Goal: Task Accomplishment & Management: Manage account settings

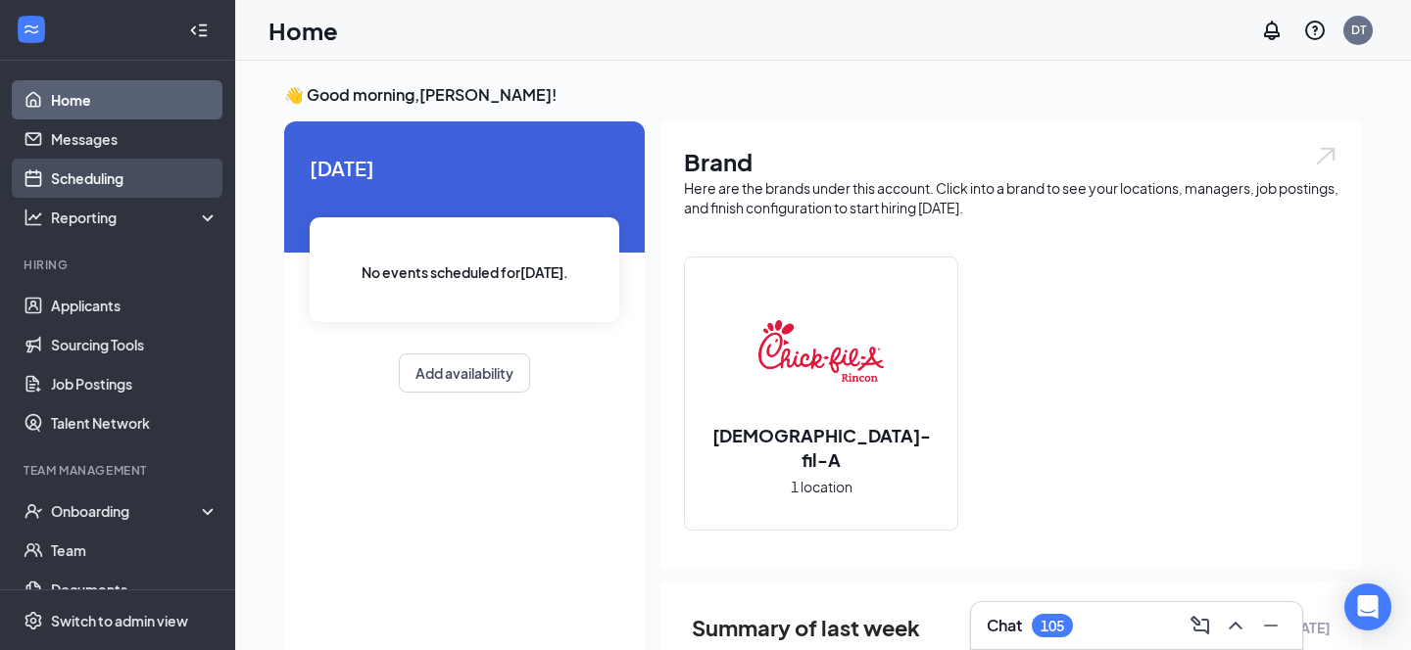
click at [91, 174] on link "Scheduling" at bounding box center [135, 178] width 168 height 39
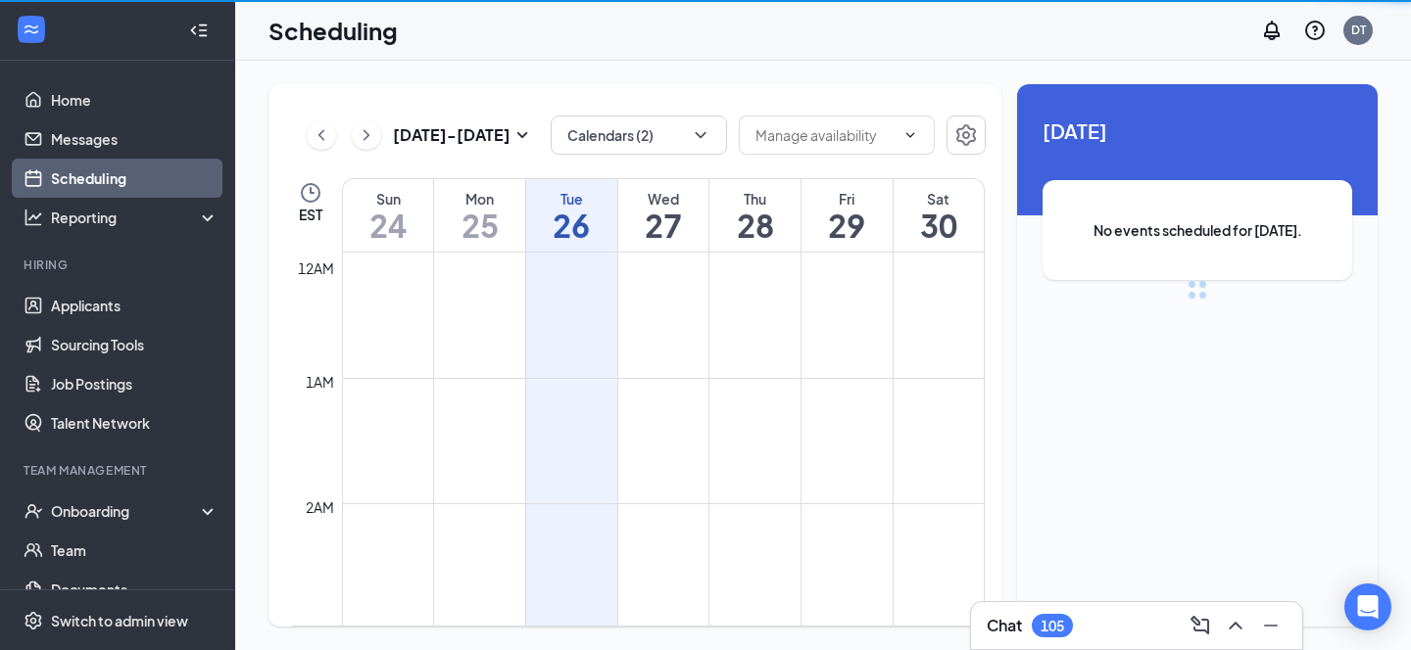
scroll to position [963, 0]
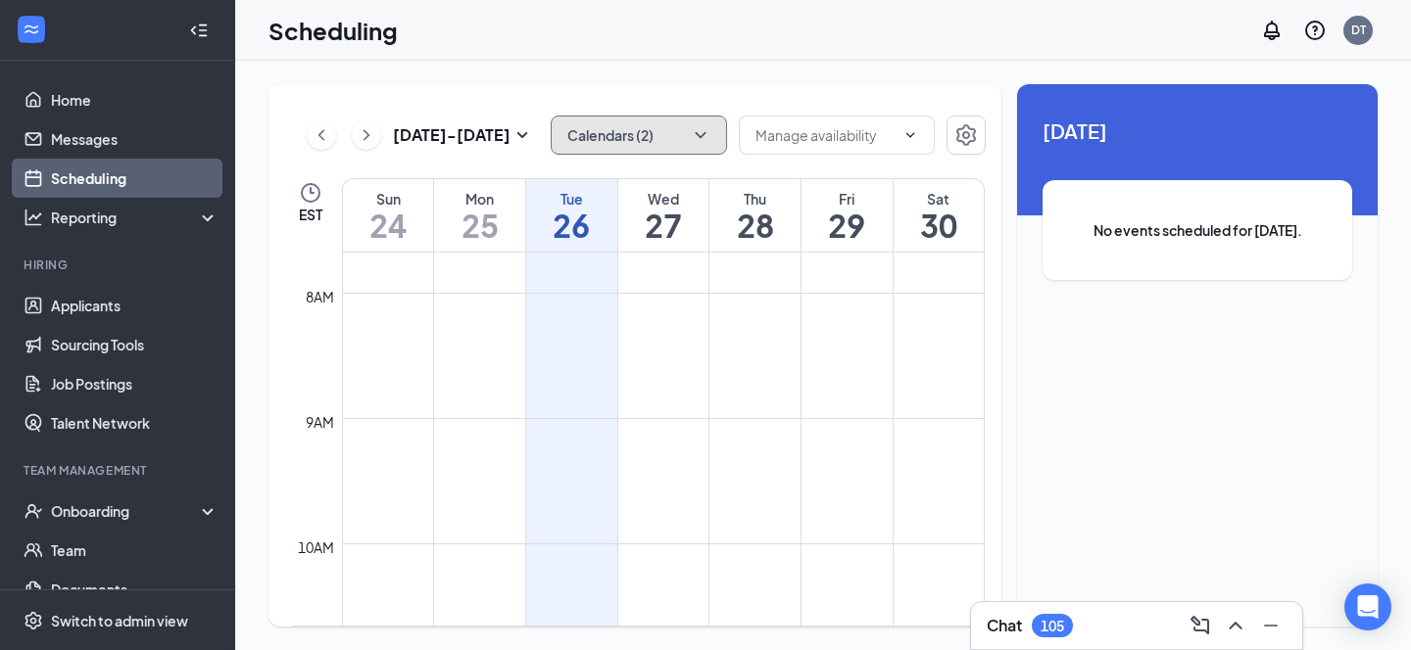
click at [701, 125] on icon "ChevronDown" at bounding box center [701, 135] width 20 height 20
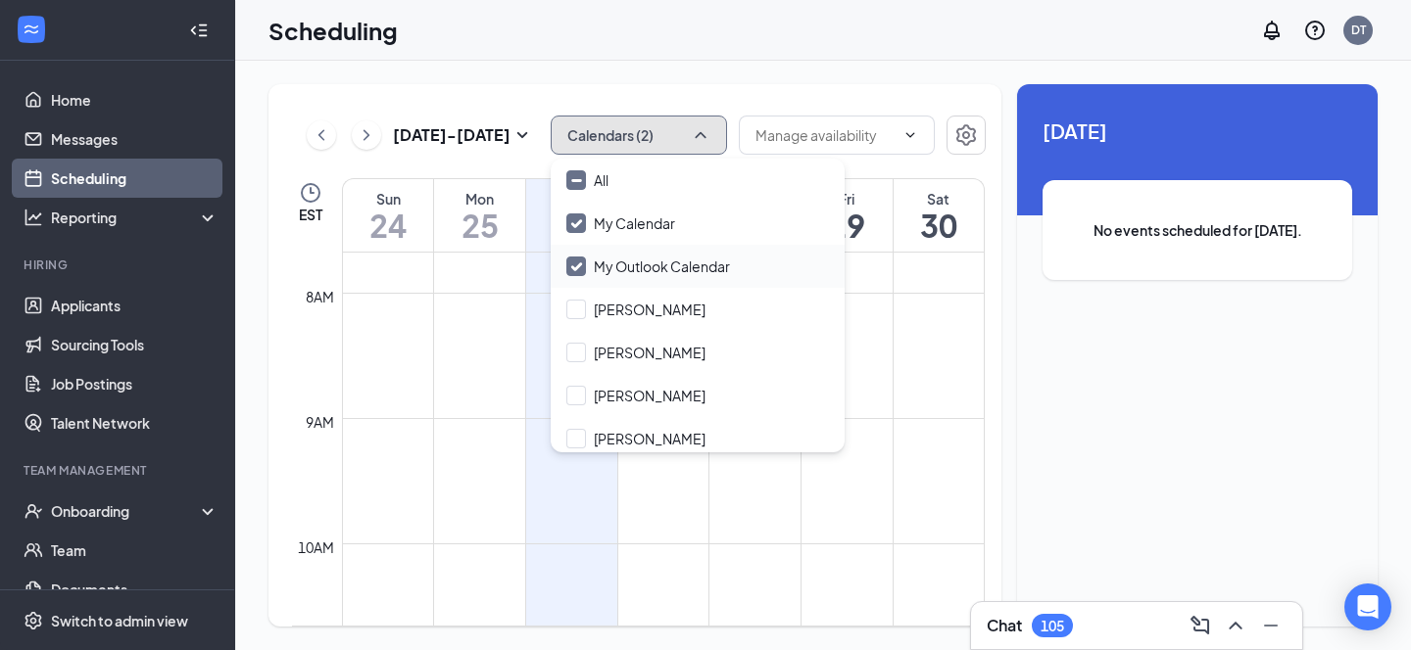
scroll to position [8, 0]
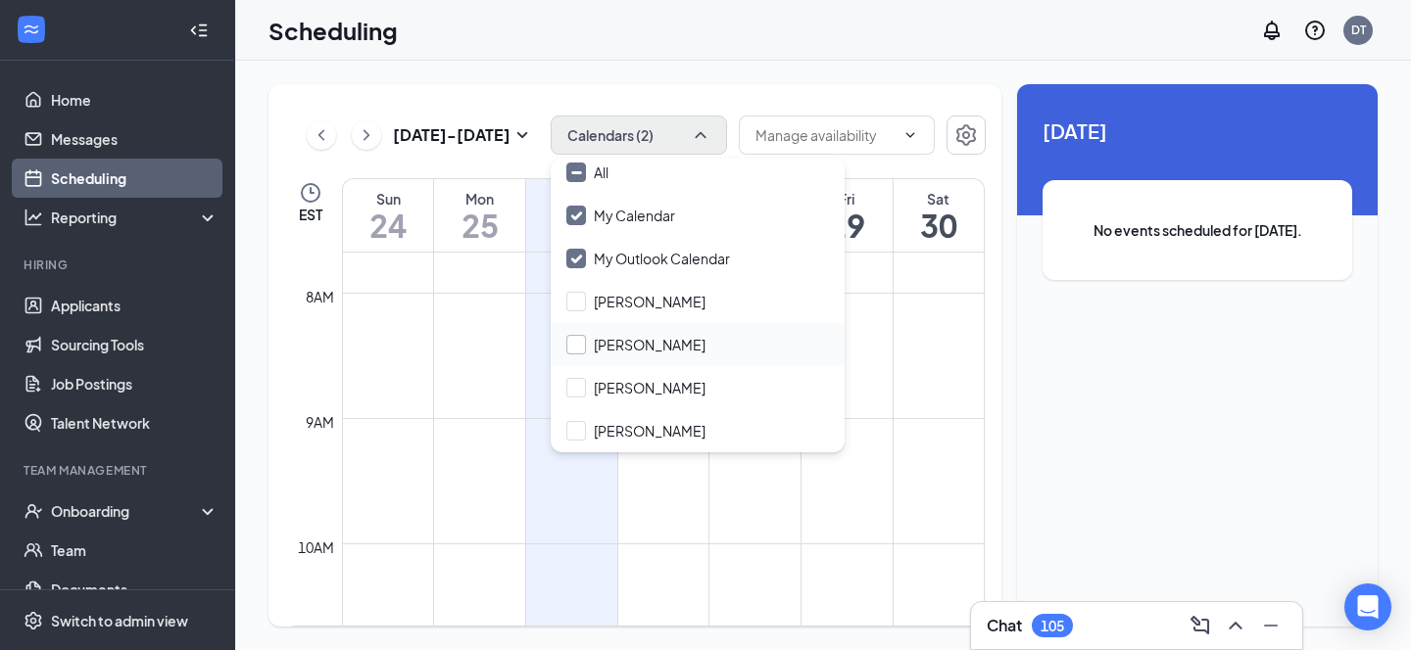
click at [651, 342] on input "[PERSON_NAME]" at bounding box center [635, 345] width 139 height 20
checkbox input "true"
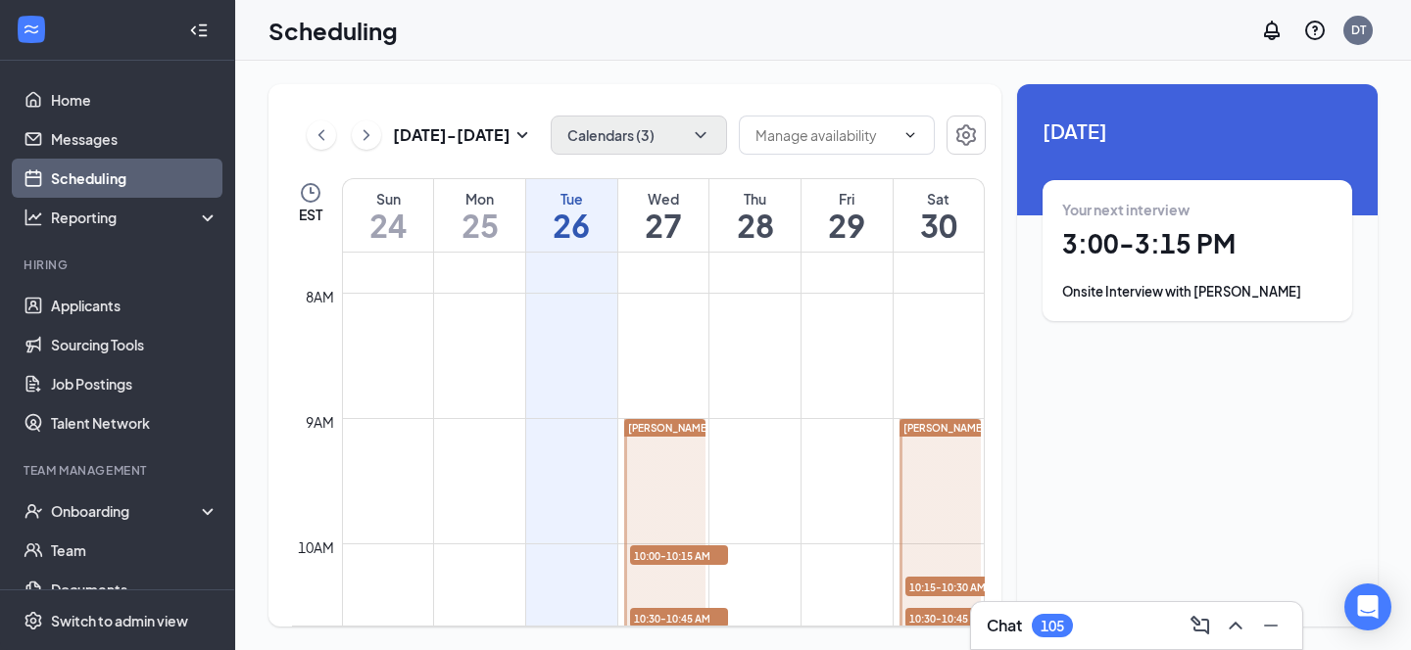
click at [723, 89] on div "[DATE] - [DATE] Calendars (3) EST Sun 24 Mon 25 Tue 26 Wed 27 Thu 28 Fri 29 Sat…" at bounding box center [634, 355] width 733 height 543
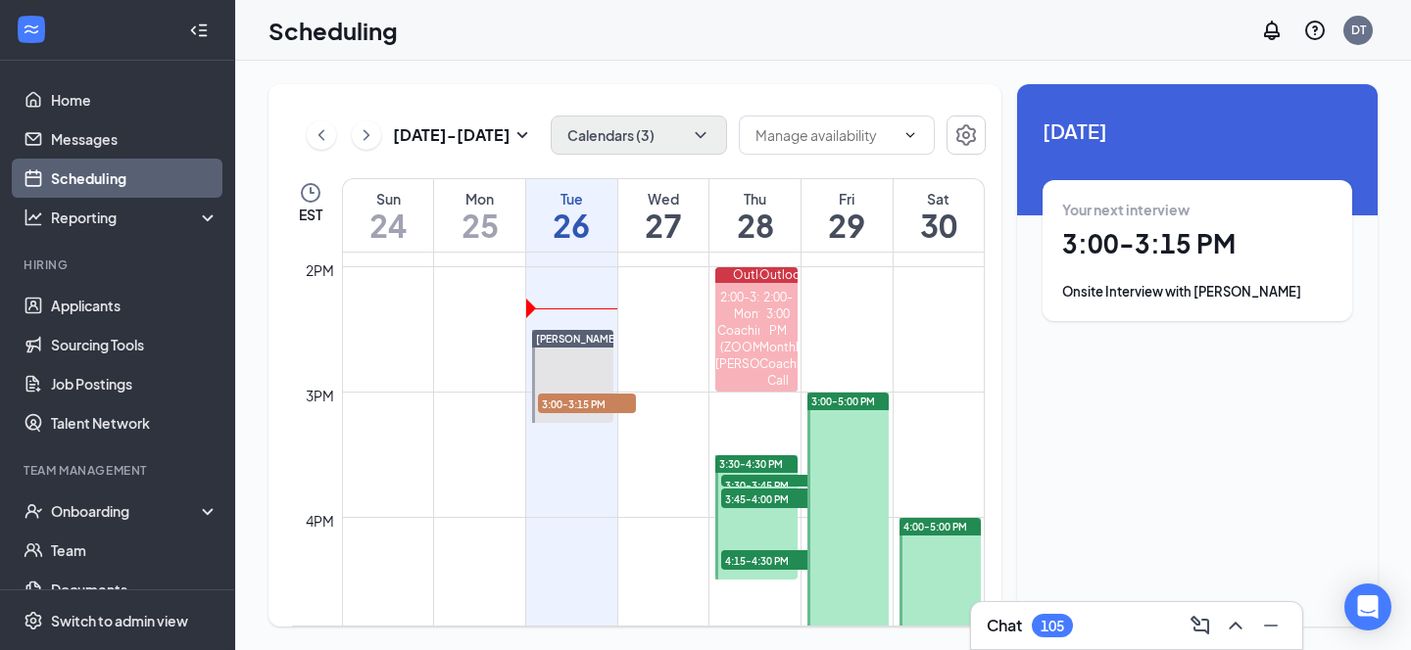
scroll to position [1770, 0]
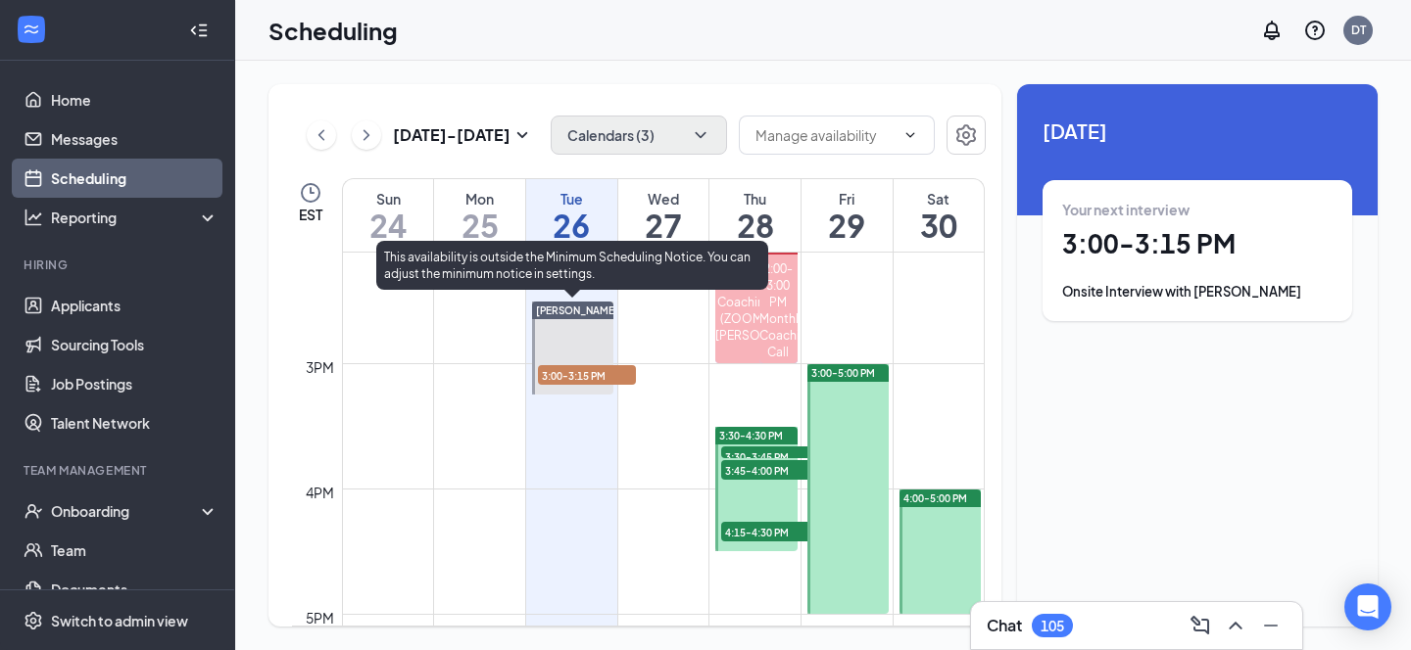
click at [580, 378] on span "3:00-3:15 PM" at bounding box center [587, 375] width 98 height 20
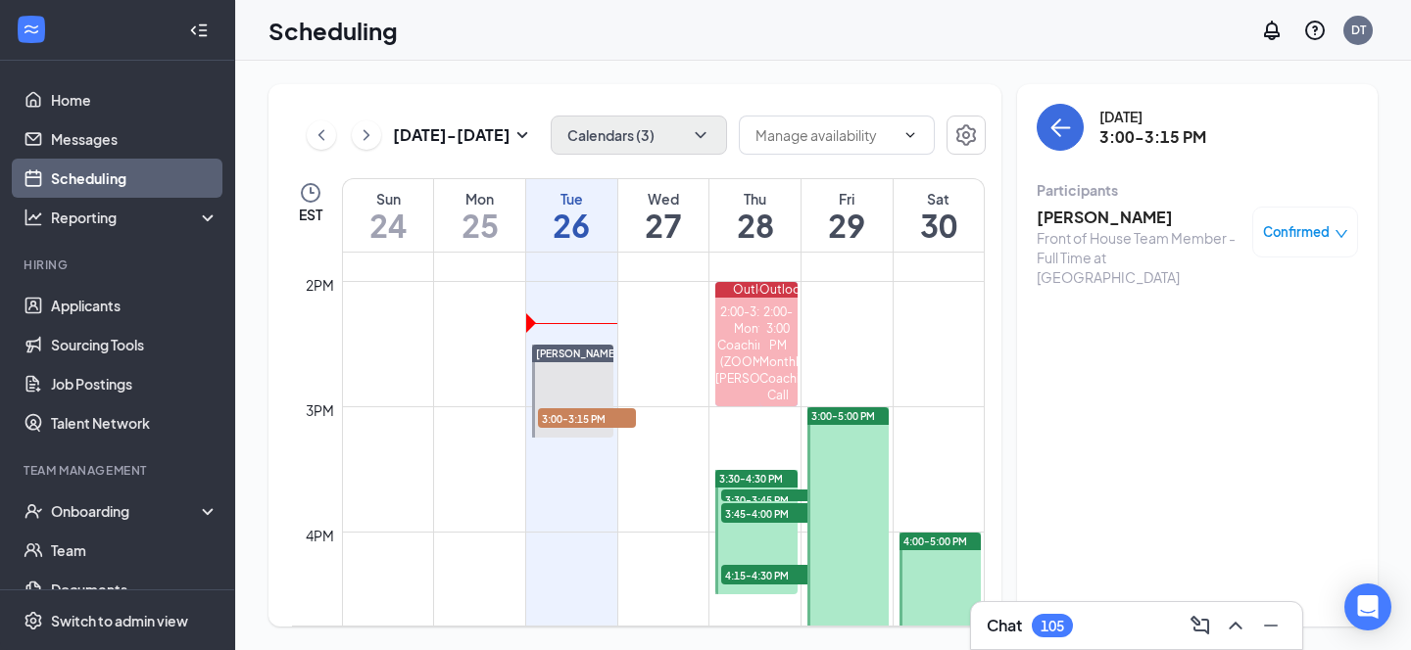
scroll to position [1729, 0]
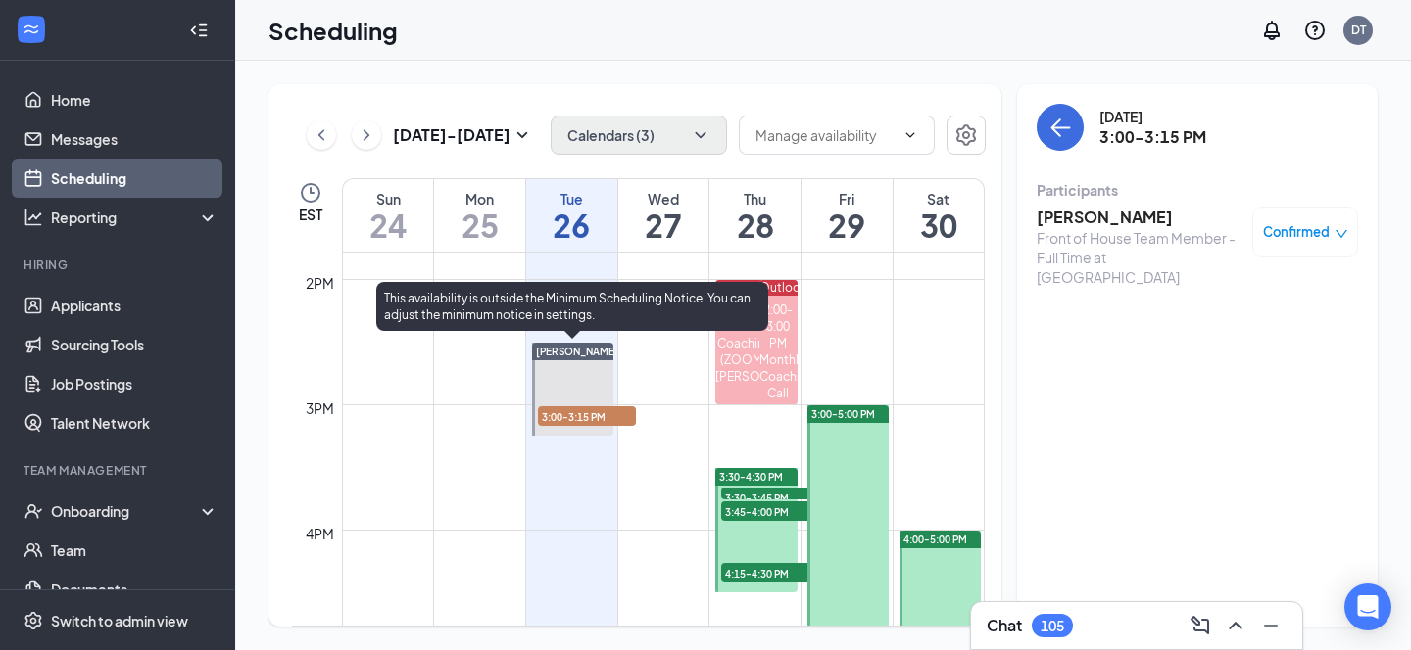
click at [577, 415] on span "3:00-3:15 PM" at bounding box center [587, 417] width 98 height 20
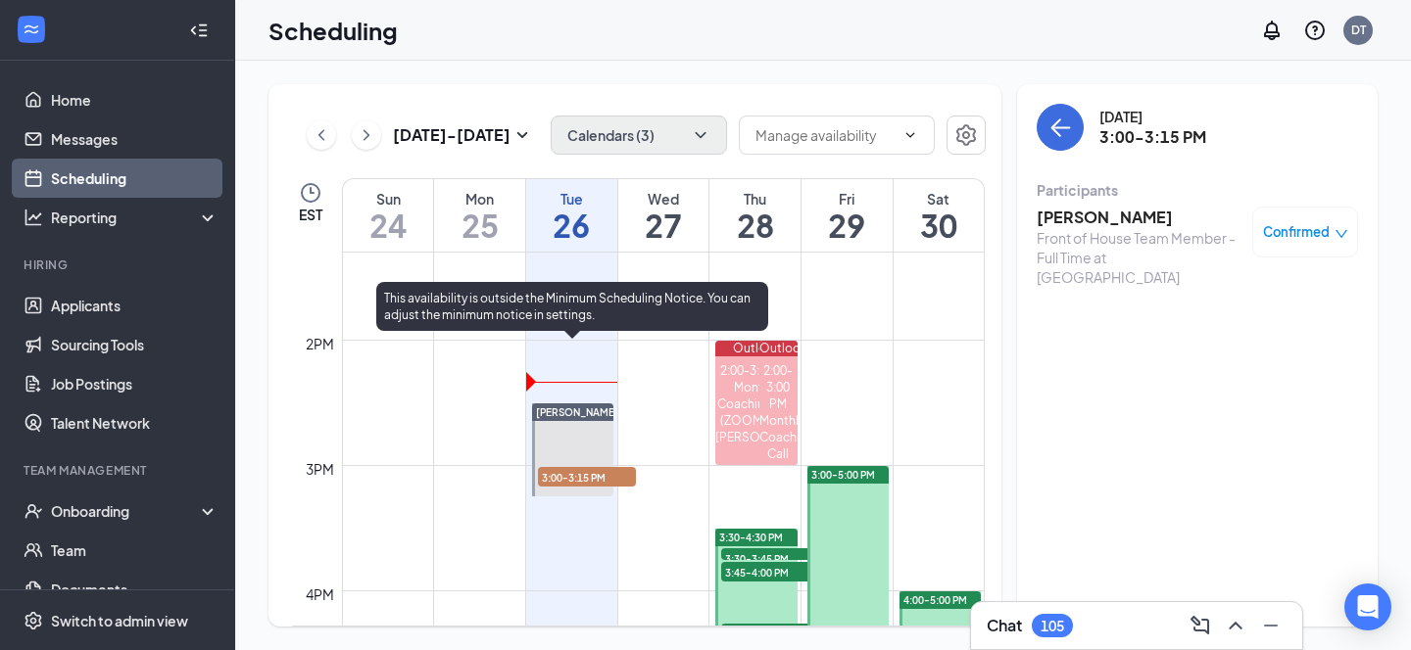
scroll to position [1647, 0]
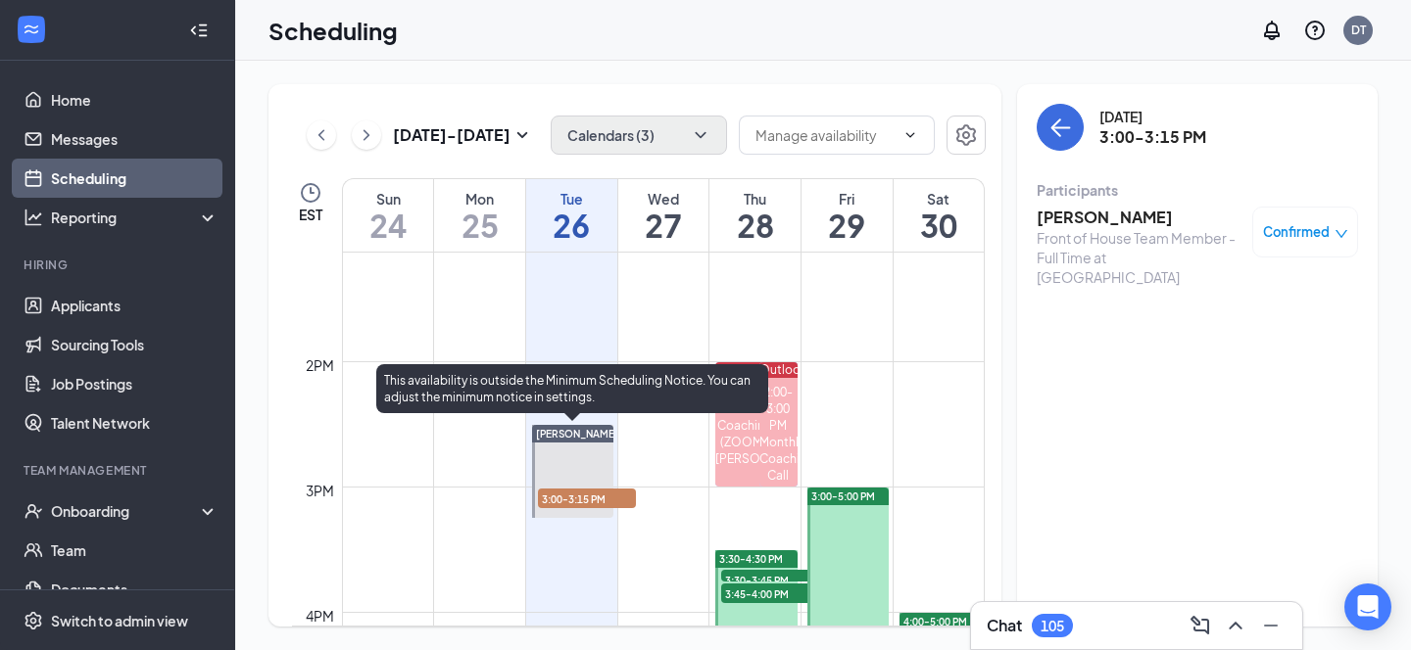
click at [565, 507] on span "3:00-3:15 PM" at bounding box center [587, 499] width 98 height 20
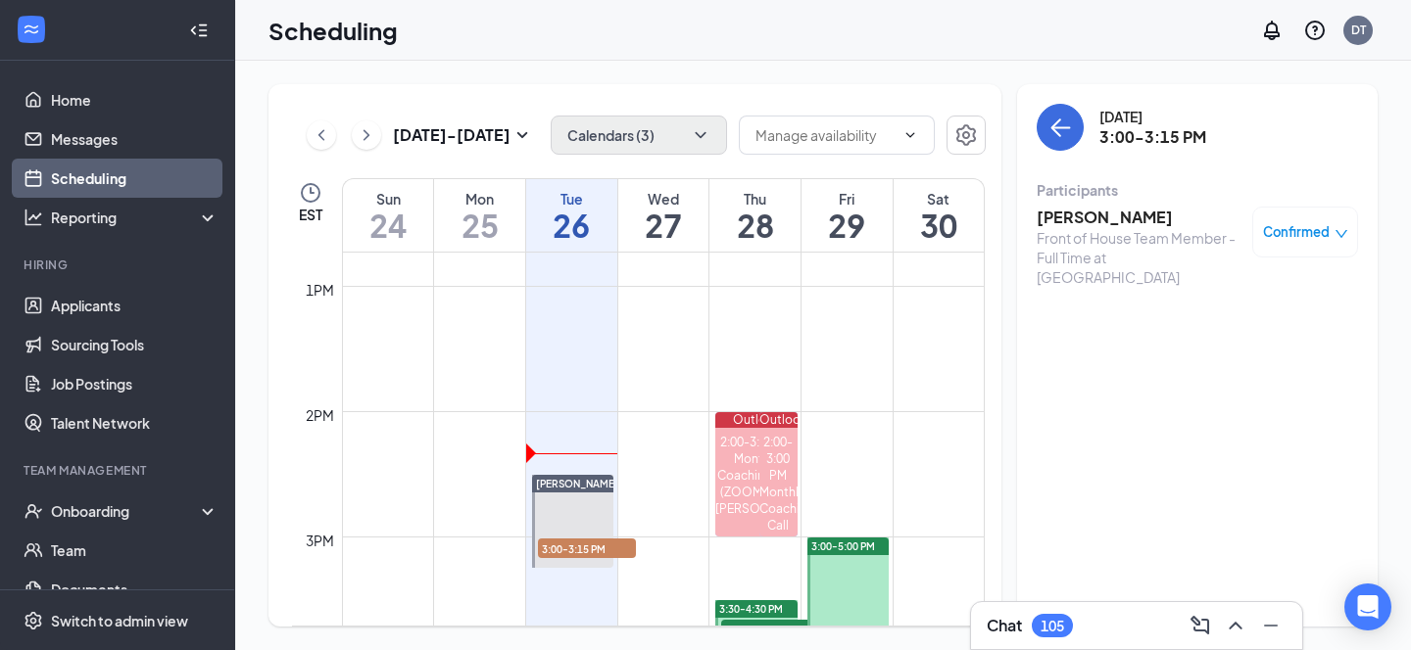
scroll to position [1701, 0]
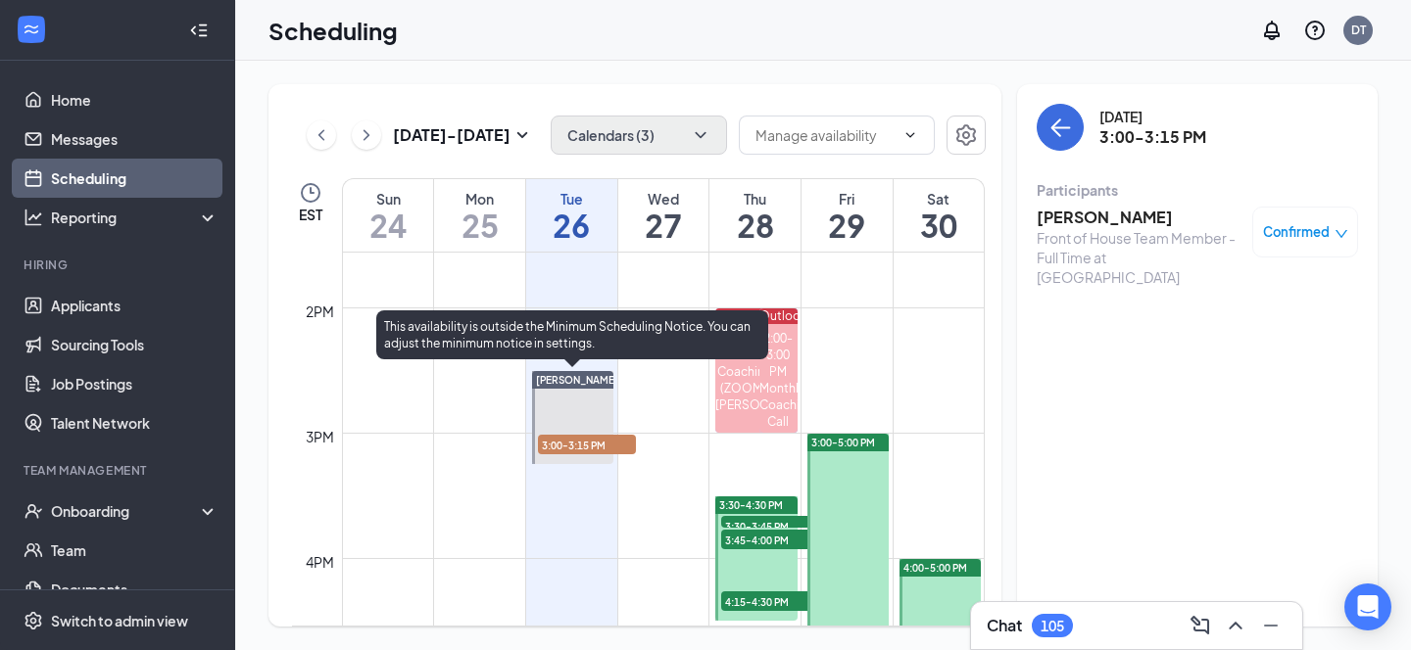
click at [588, 457] on div at bounding box center [572, 417] width 81 height 93
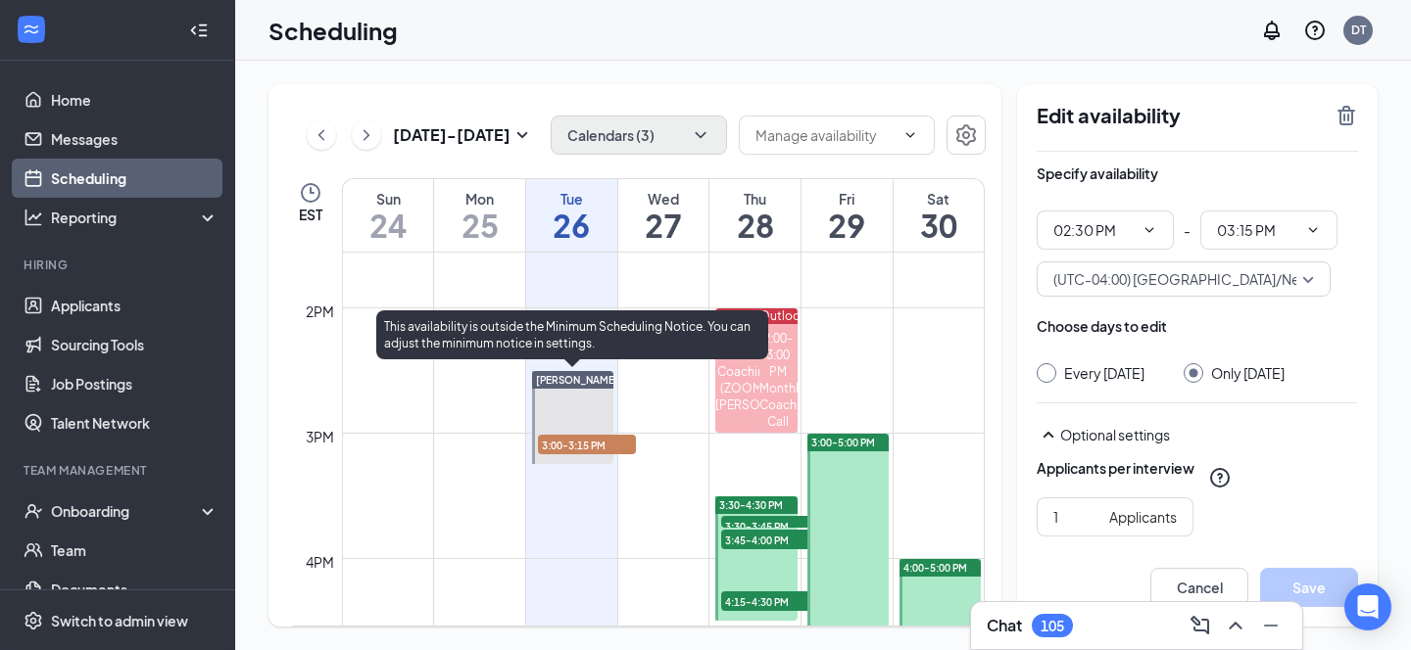
click at [586, 443] on span "3:00-3:15 PM" at bounding box center [587, 445] width 98 height 20
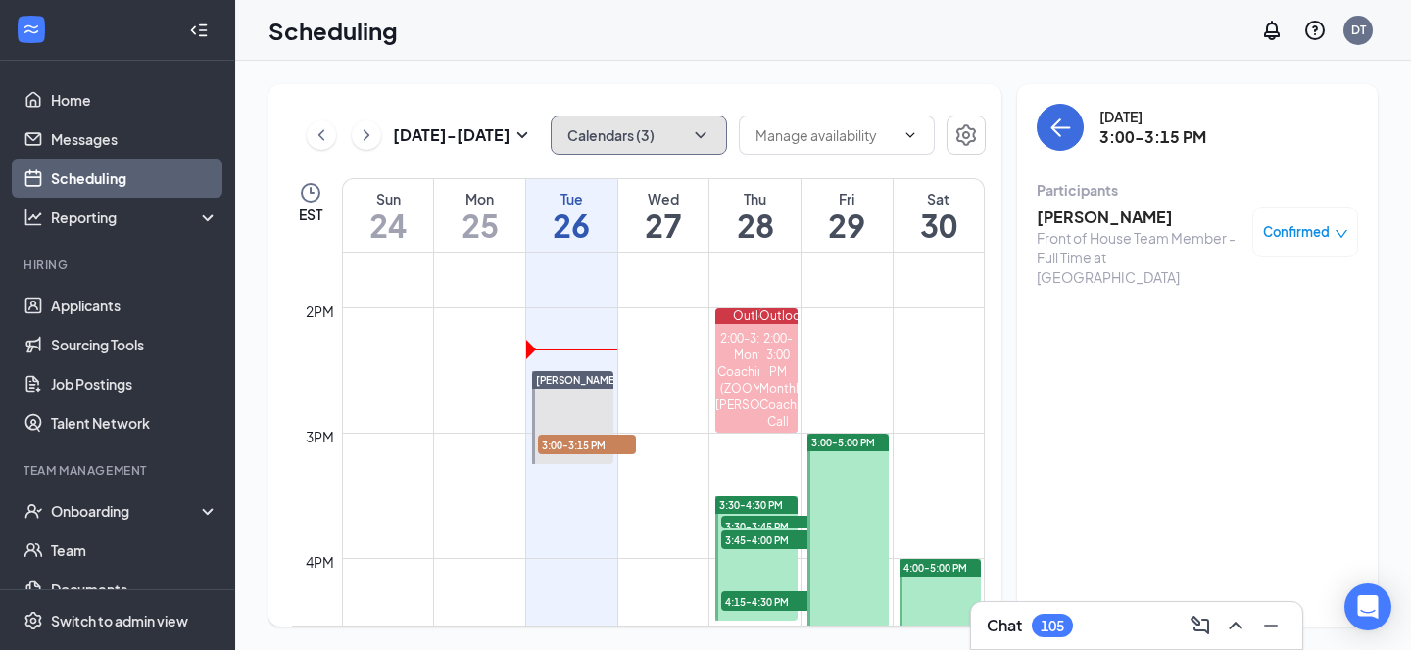
click at [676, 120] on button "Calendars (3)" at bounding box center [639, 135] width 176 height 39
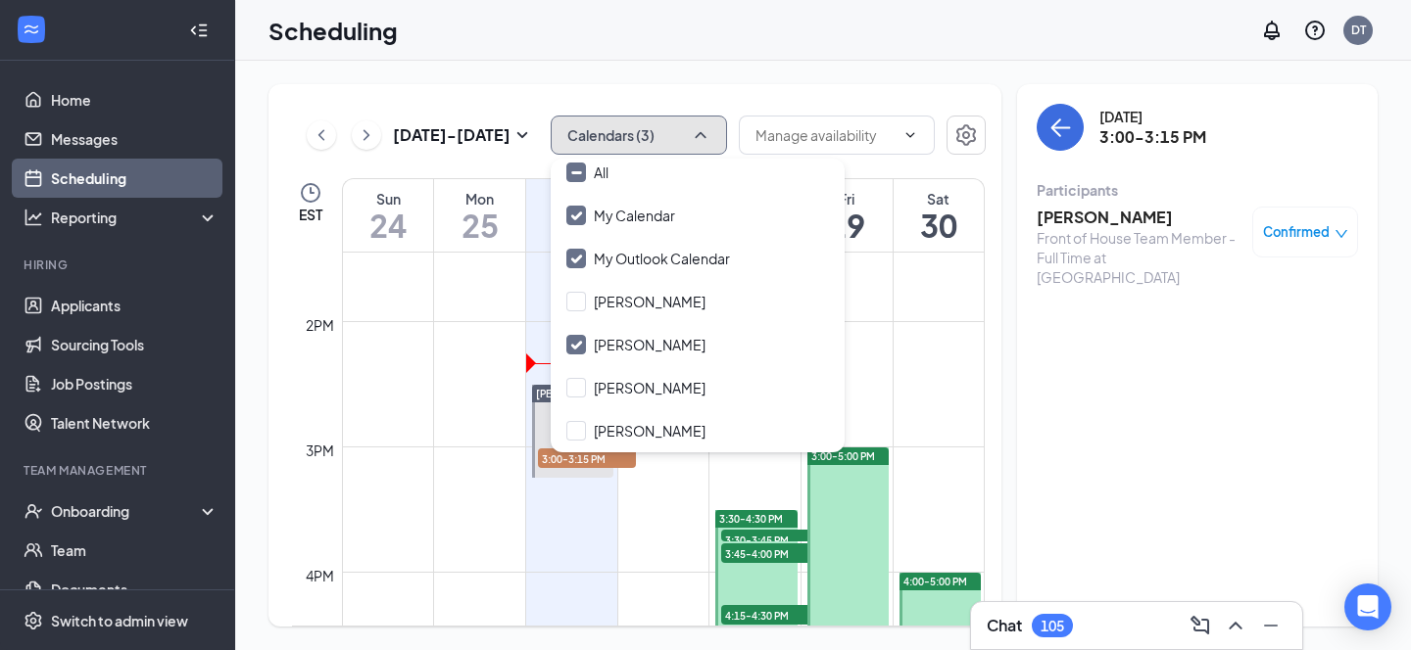
scroll to position [1683, 0]
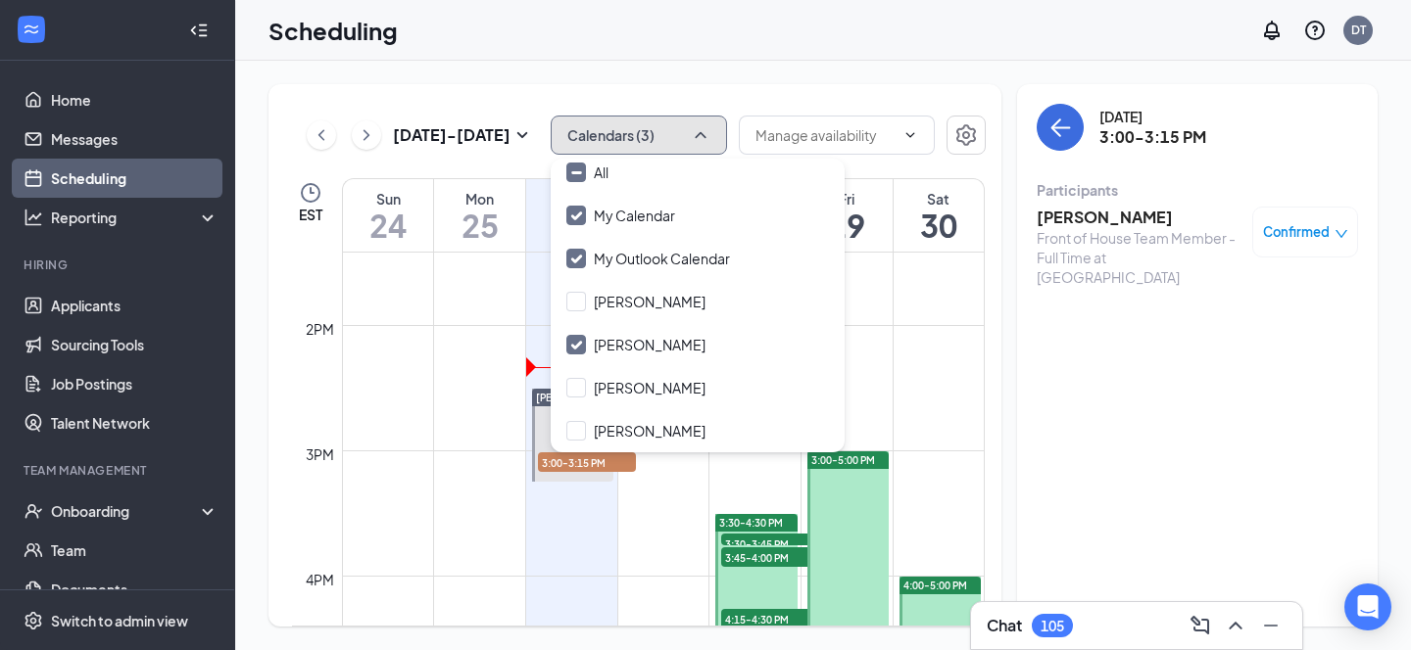
click at [675, 522] on td at bounding box center [663, 528] width 643 height 31
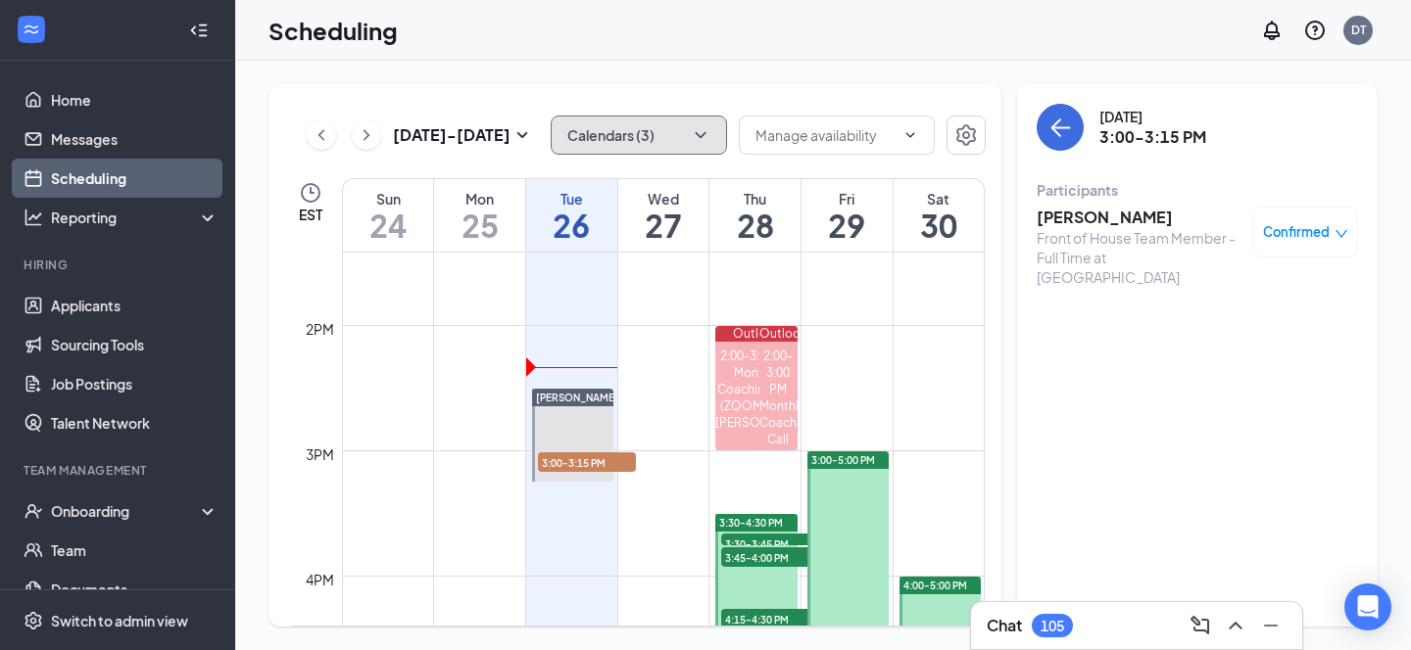
click at [665, 138] on button "Calendars (3)" at bounding box center [639, 135] width 176 height 39
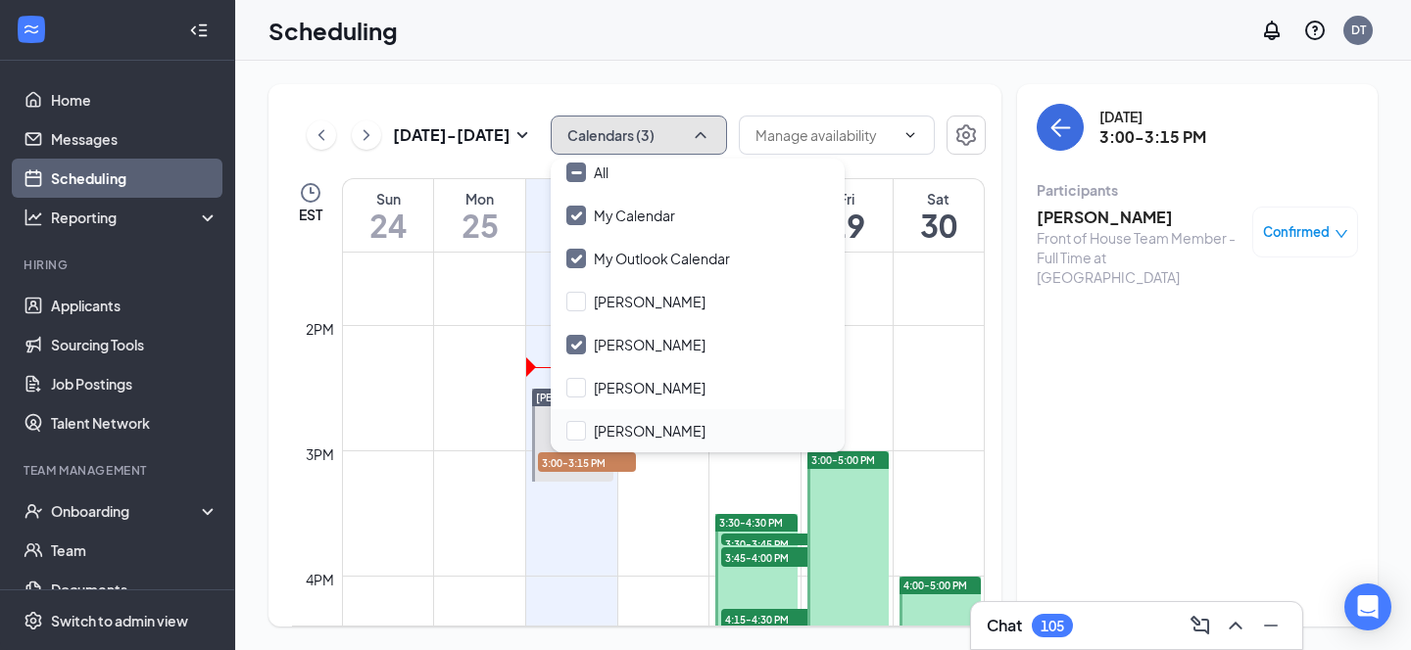
scroll to position [0, 0]
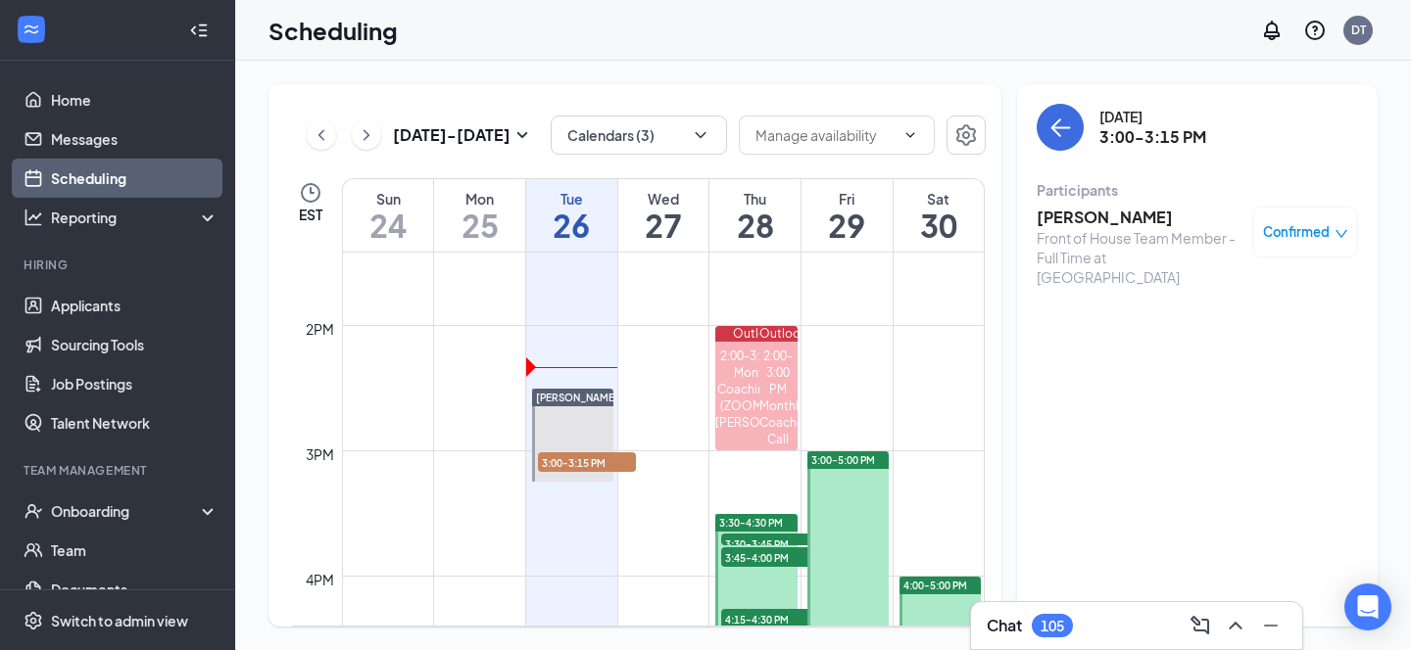
click at [644, 90] on div "[DATE] - [DATE] Calendars (3) EST Sun 24 Mon 25 Tue 26 Wed 27 Thu 28 Fri 29 Sat…" at bounding box center [634, 355] width 733 height 543
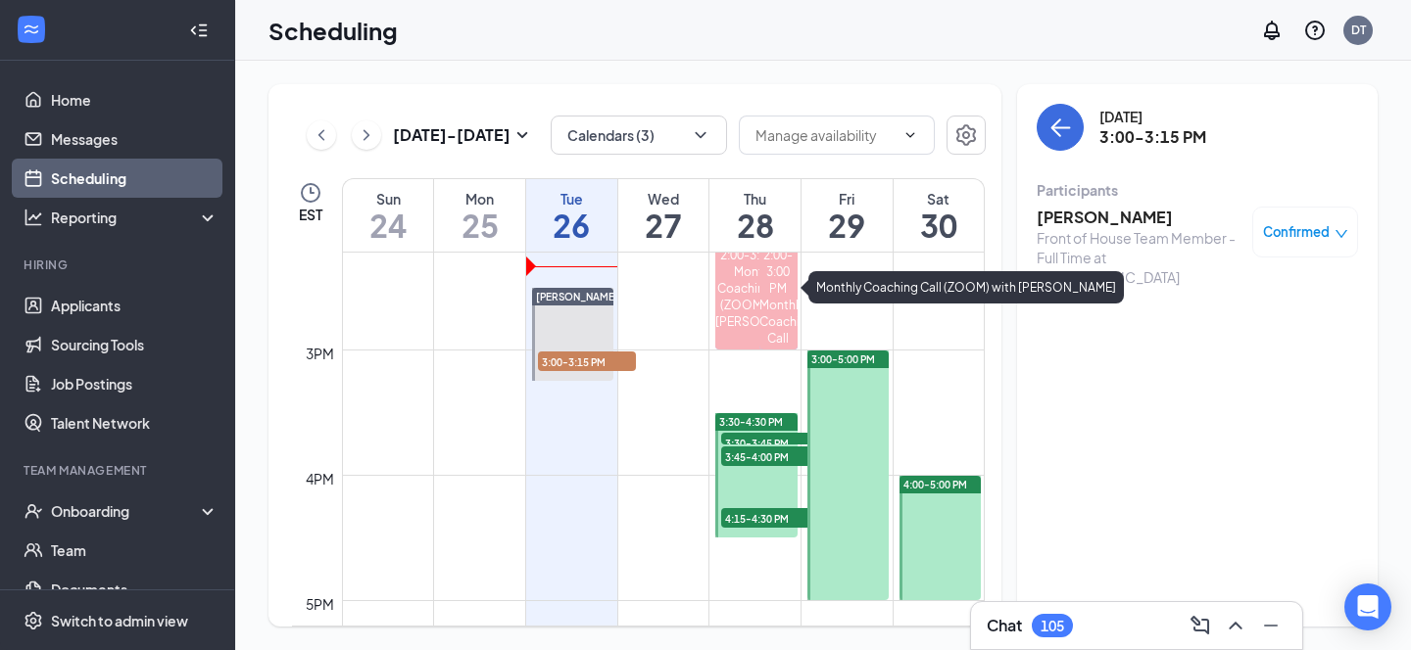
scroll to position [1773, 0]
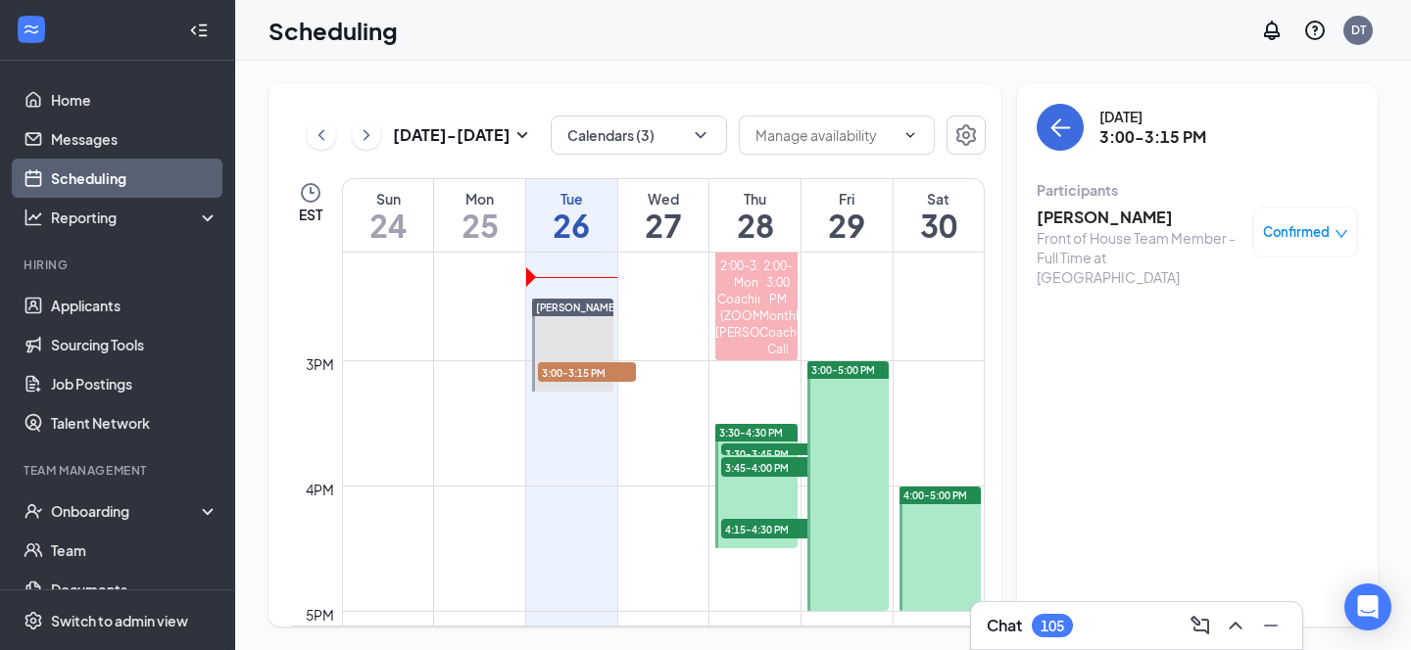
click at [761, 447] on span "3:30-3:45 PM" at bounding box center [770, 454] width 98 height 20
click at [764, 457] on span "3:45-4:00 PM" at bounding box center [770, 467] width 98 height 20
click at [769, 536] on span "4:15-4:30 PM" at bounding box center [770, 529] width 98 height 20
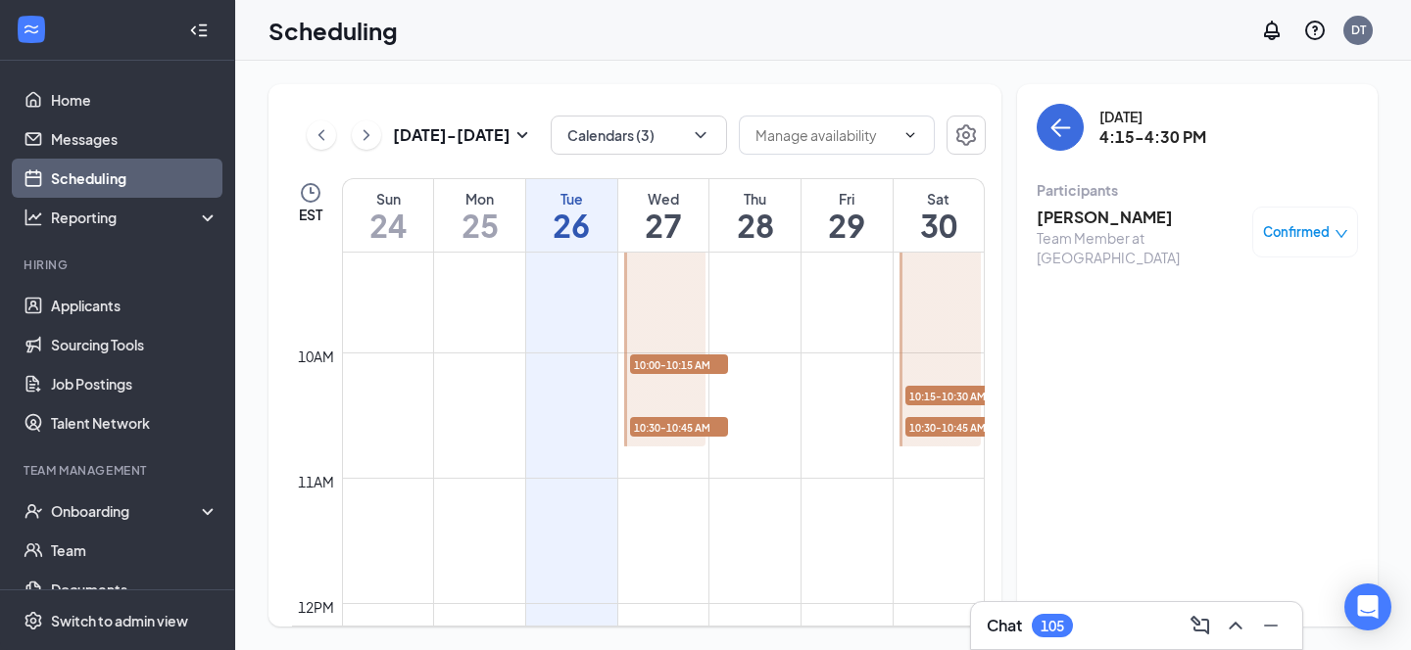
scroll to position [993, 0]
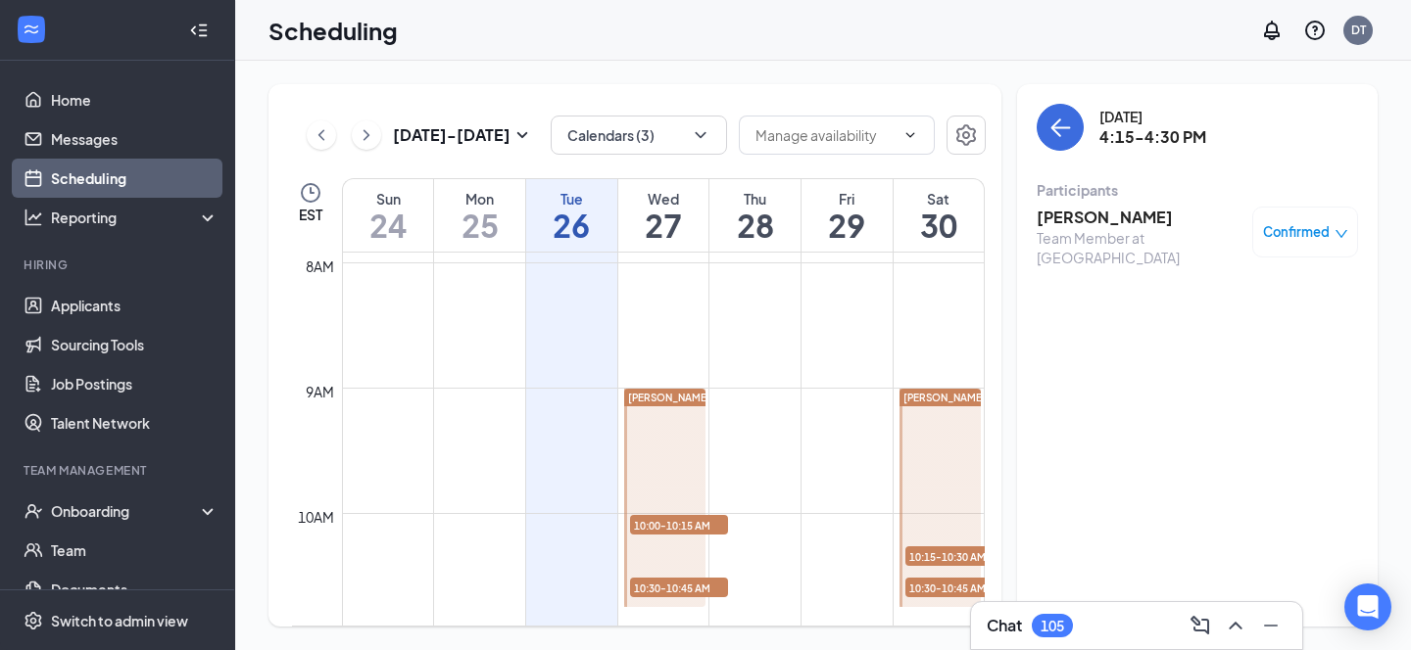
click at [686, 529] on span "10:00-10:15 AM" at bounding box center [679, 525] width 98 height 20
click at [682, 587] on span "10:30-10:45 AM" at bounding box center [679, 588] width 98 height 20
click at [691, 521] on span "10:00-10:15 AM" at bounding box center [679, 525] width 98 height 20
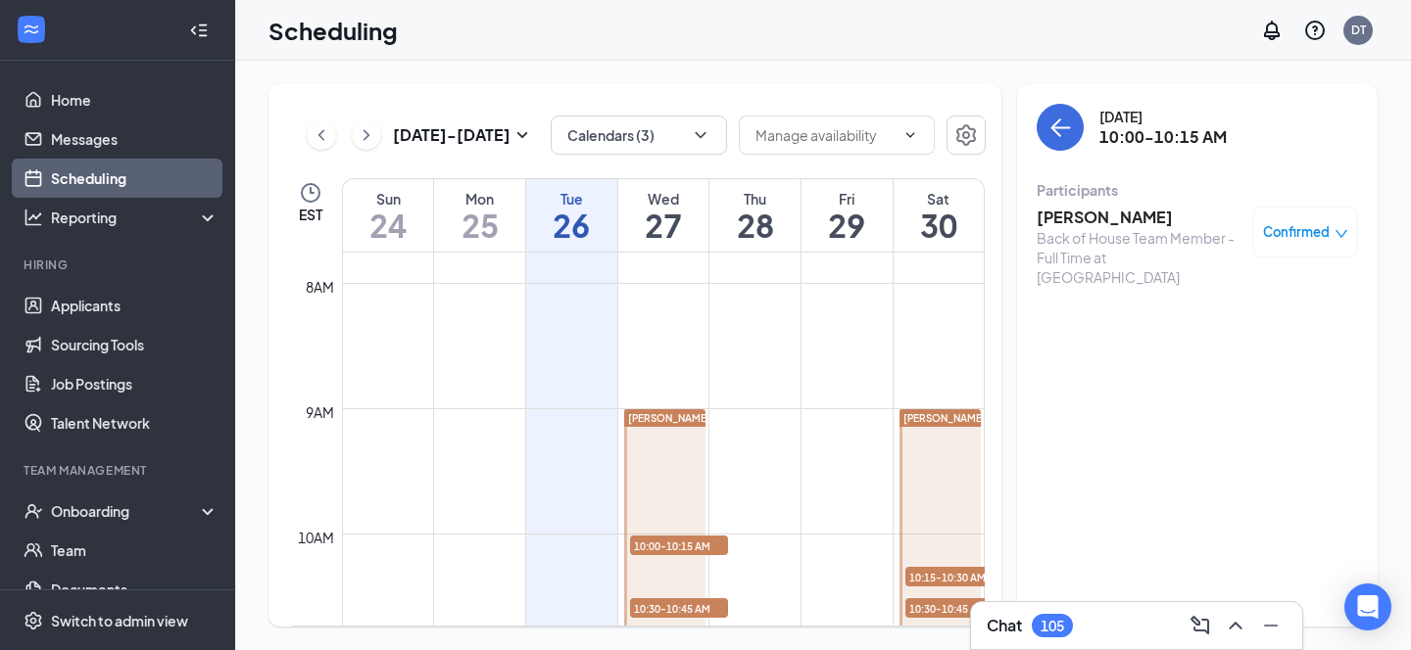
scroll to position [1037, 0]
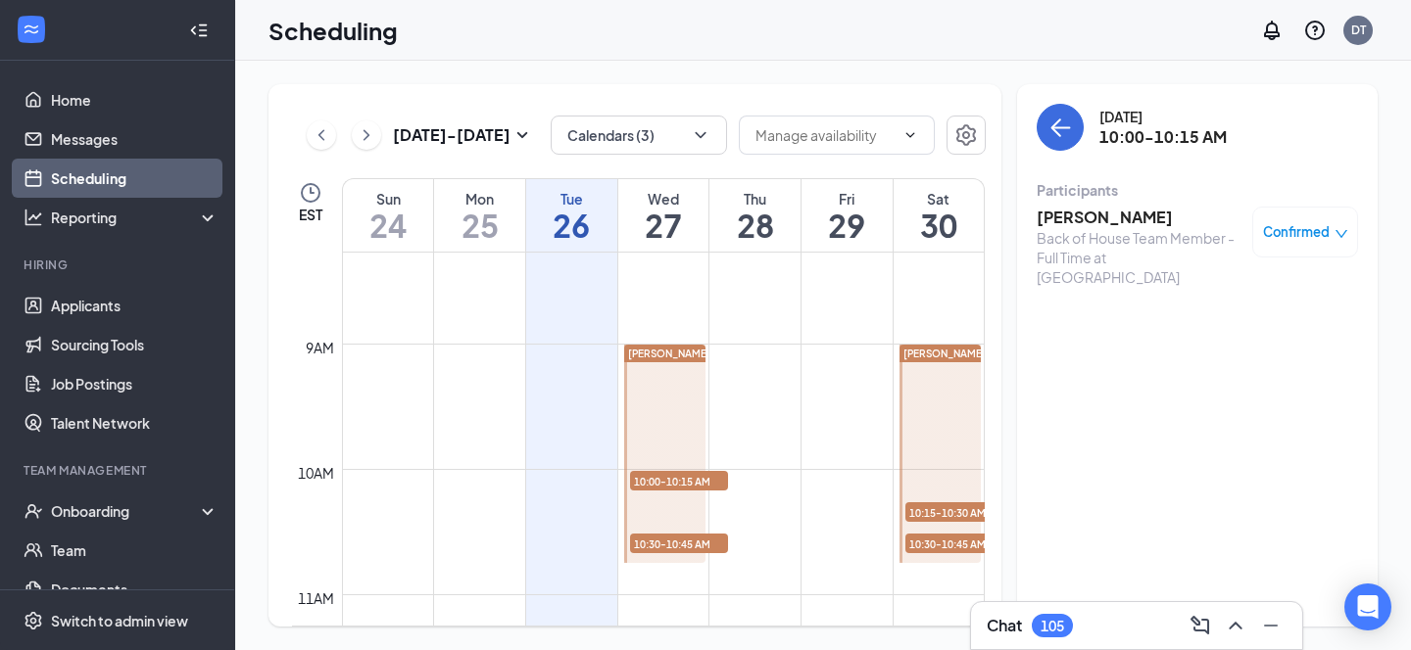
click at [951, 513] on span "10:15-10:30 AM" at bounding box center [954, 513] width 98 height 20
click at [950, 545] on span "10:30-10:45 AM" at bounding box center [954, 544] width 98 height 20
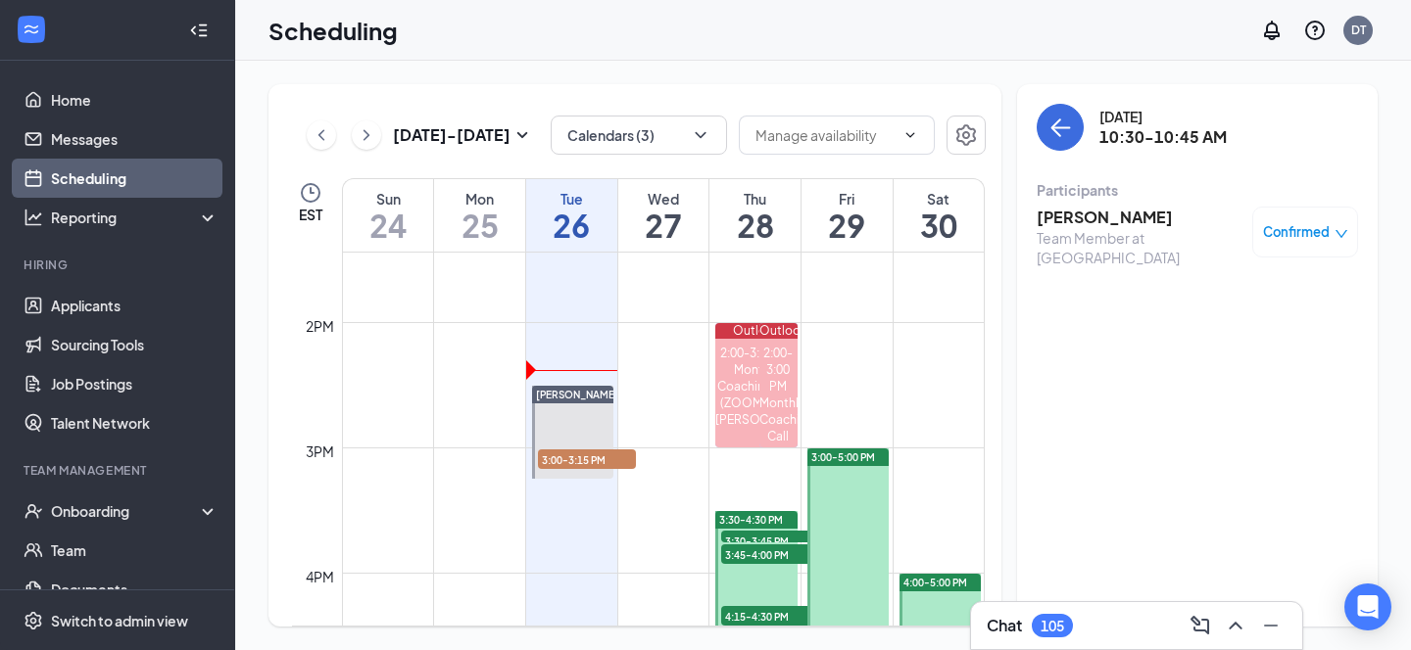
scroll to position [1683, 0]
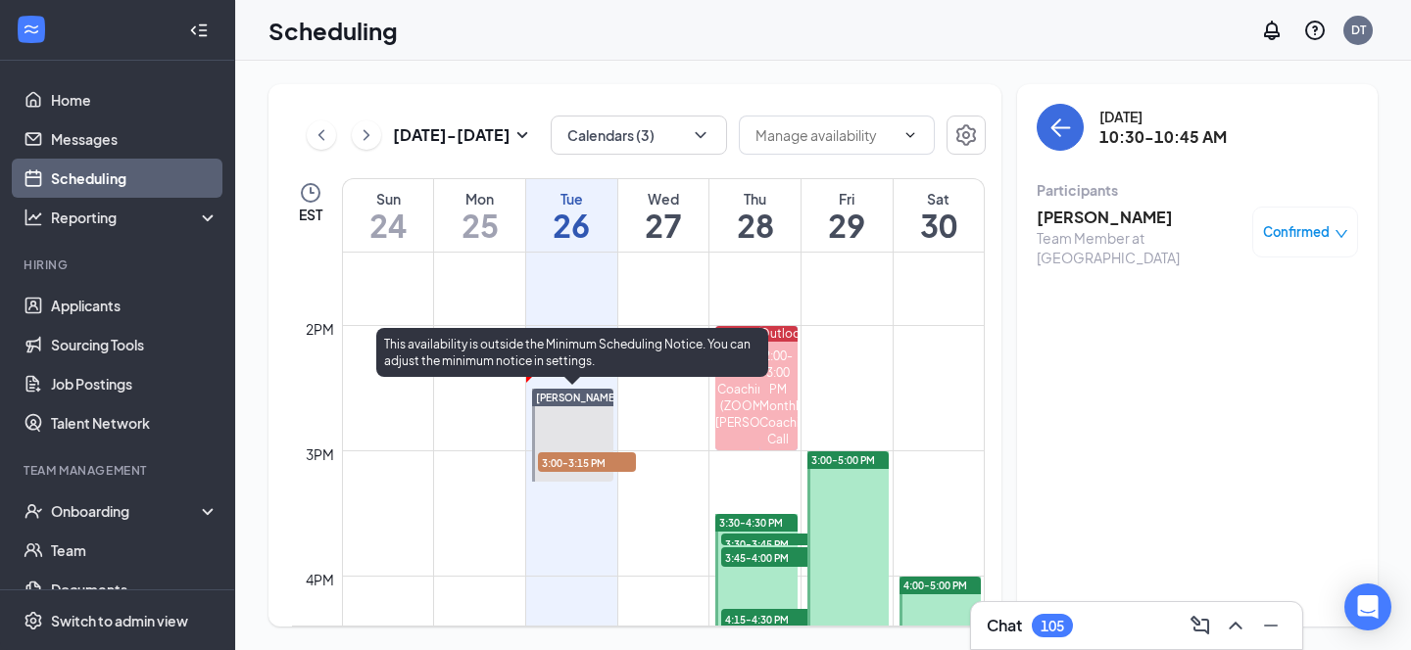
click at [587, 462] on span "3:00-3:15 PM" at bounding box center [587, 463] width 98 height 20
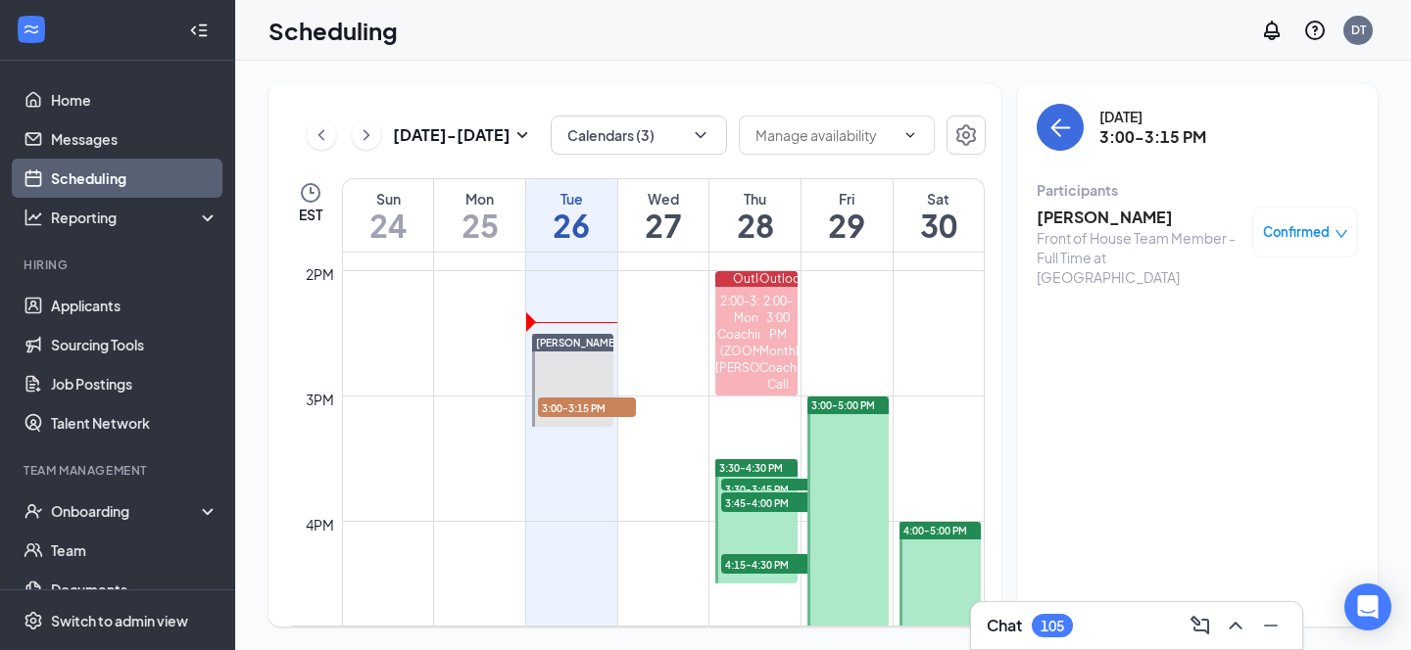
scroll to position [1782, 0]
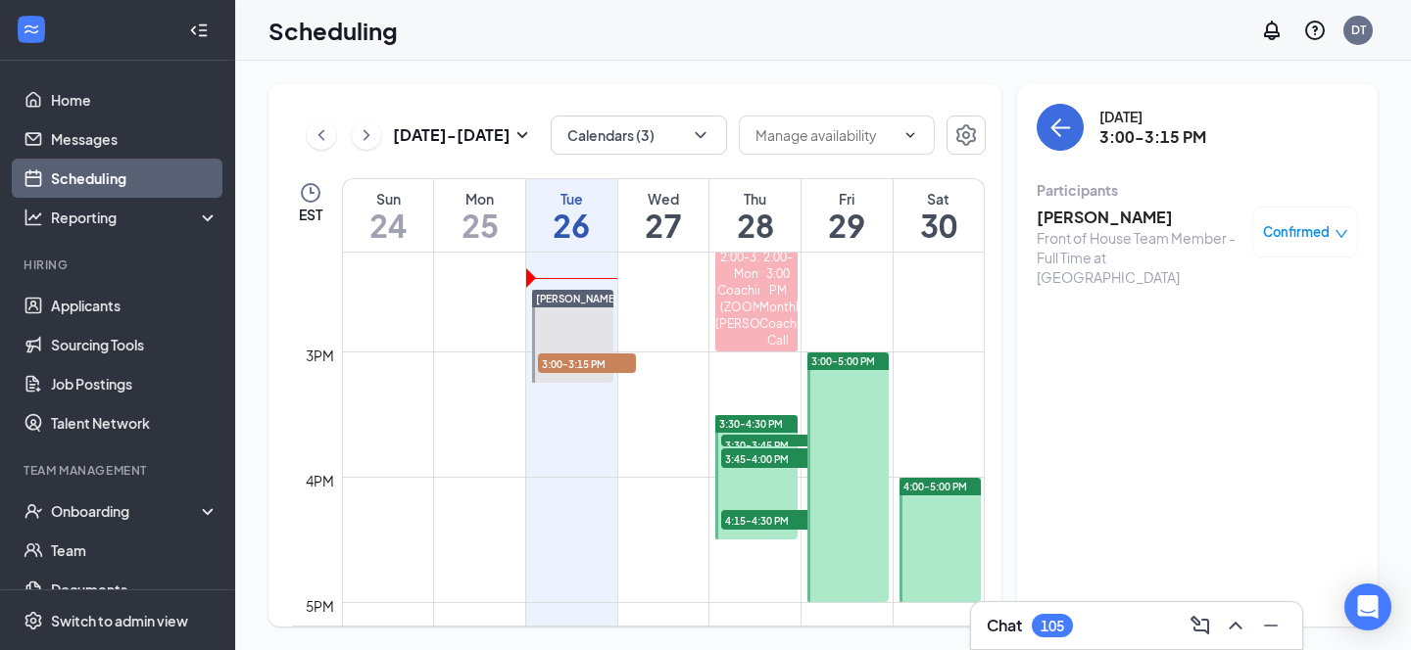
click at [739, 445] on span "3:30-3:45 PM" at bounding box center [770, 445] width 98 height 20
click at [739, 451] on span "3:45-4:00 PM" at bounding box center [770, 459] width 98 height 20
click at [738, 517] on span "4:15-4:30 PM" at bounding box center [770, 520] width 98 height 20
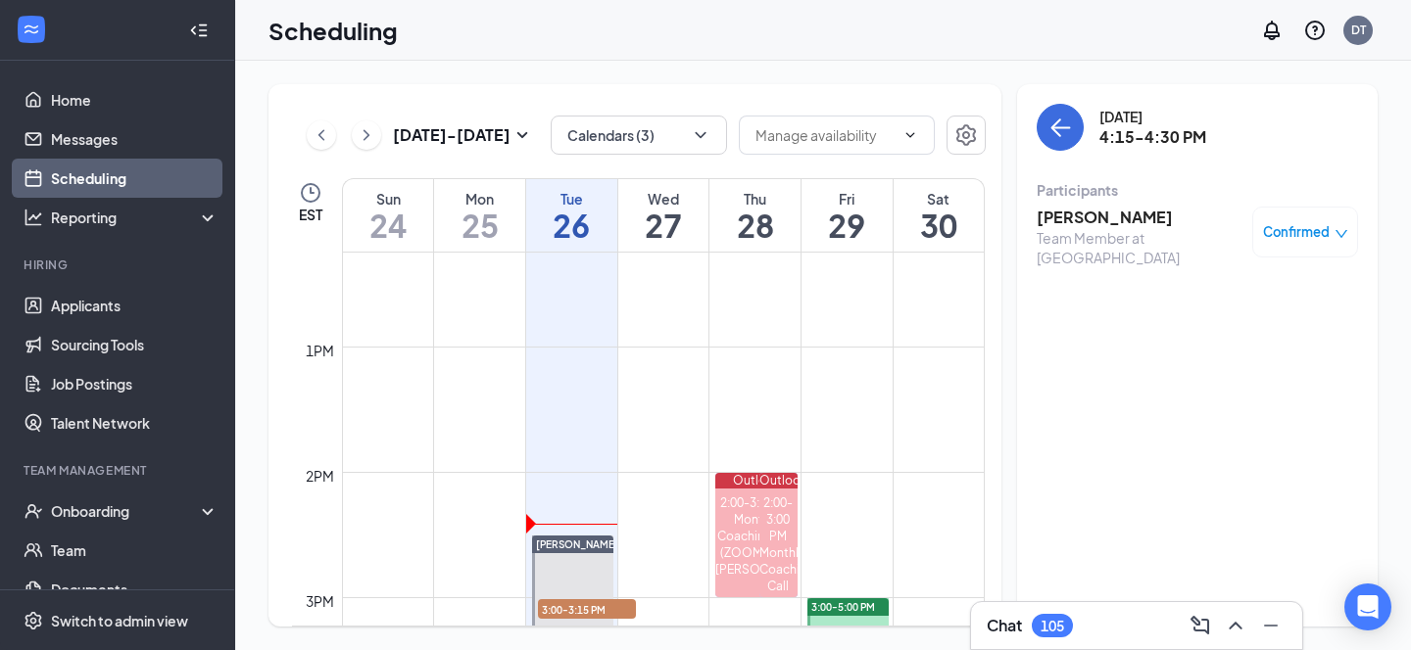
scroll to position [1611, 0]
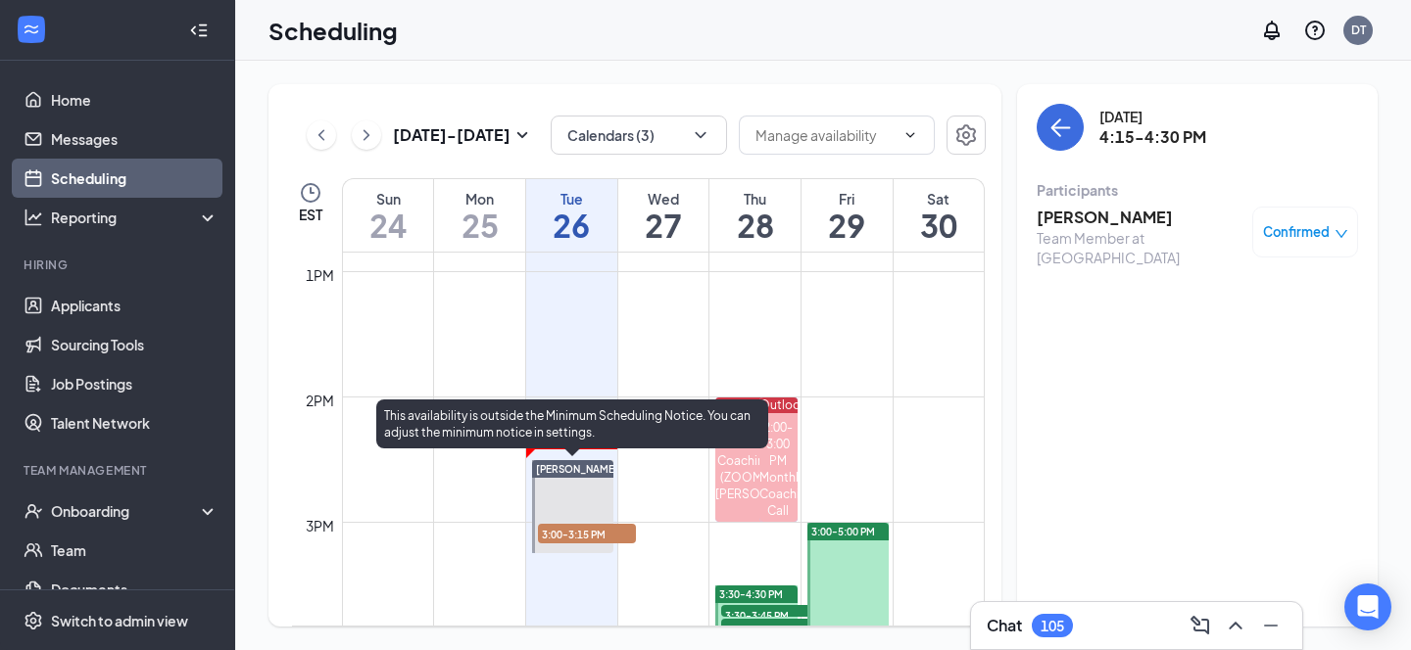
click at [590, 531] on span "3:00-3:15 PM" at bounding box center [587, 534] width 98 height 20
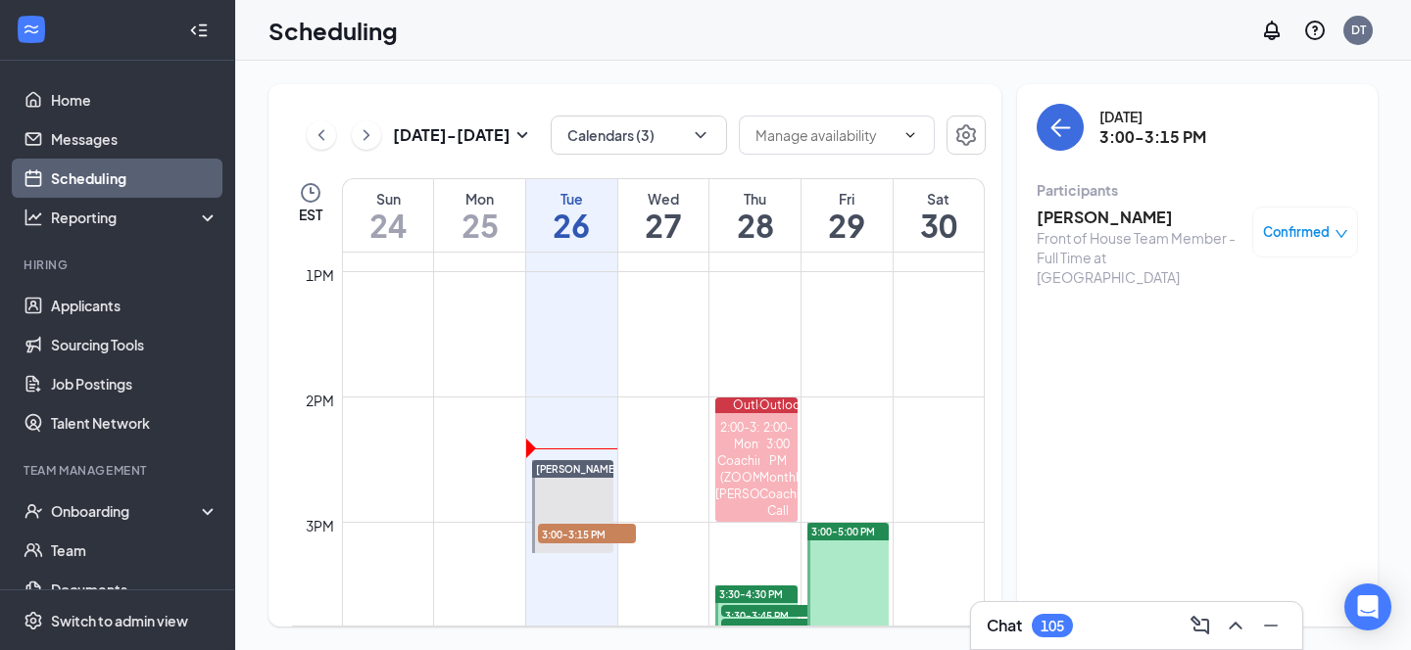
click at [681, 367] on td at bounding box center [663, 380] width 643 height 31
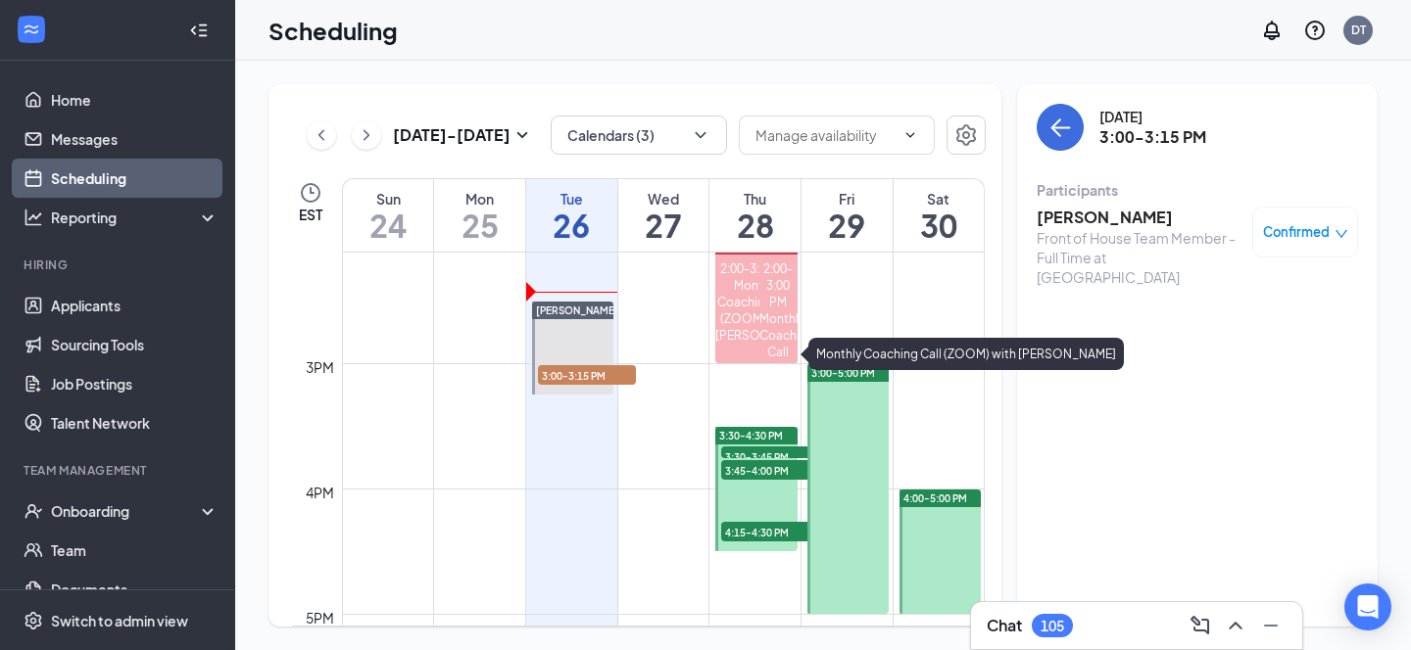
scroll to position [1779, 0]
